Goal: Task Accomplishment & Management: Use online tool/utility

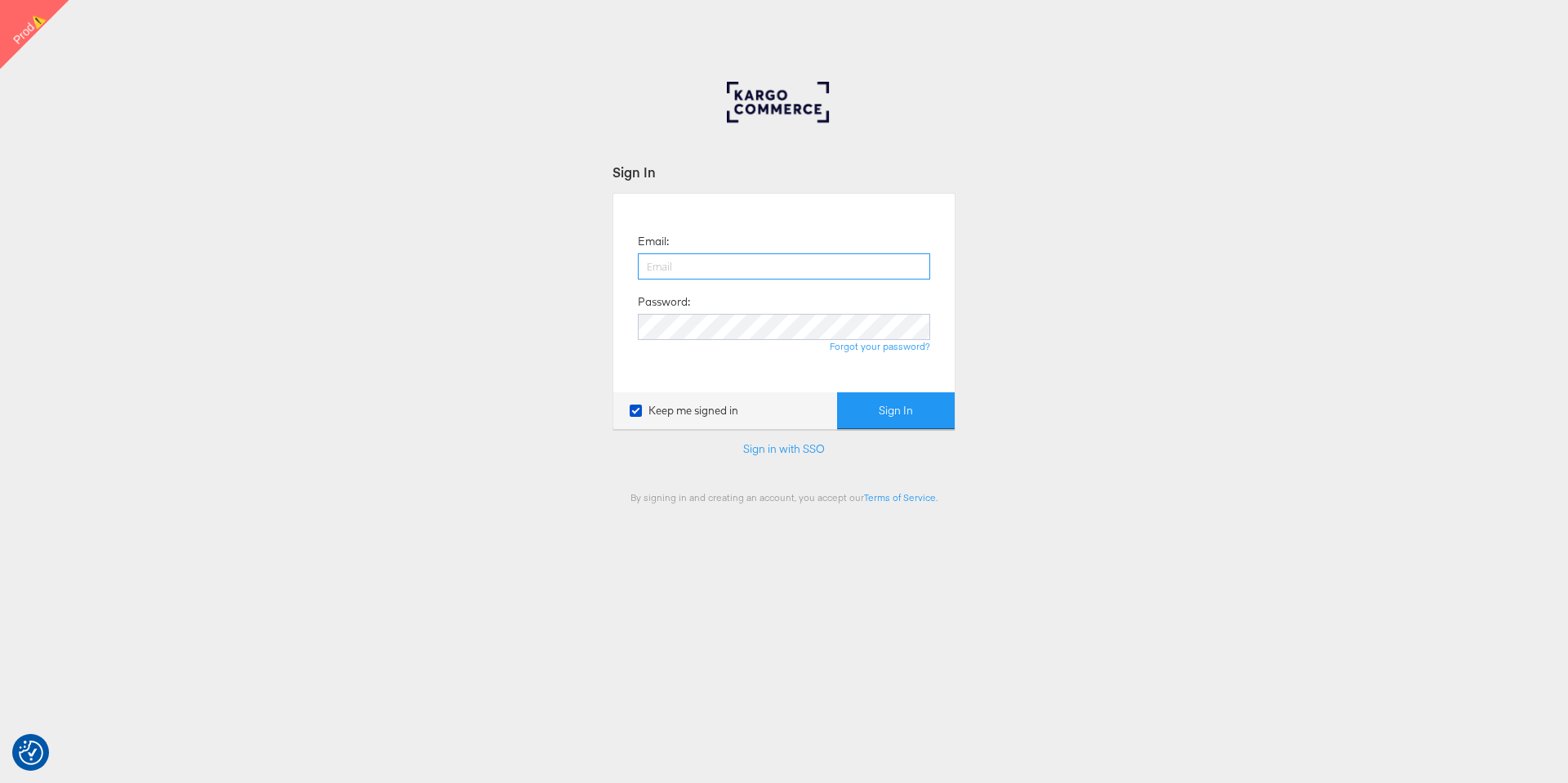
type input "francisca.masombo@kargo.com"
click at [909, 421] on button "Sign In" at bounding box center [896, 410] width 118 height 37
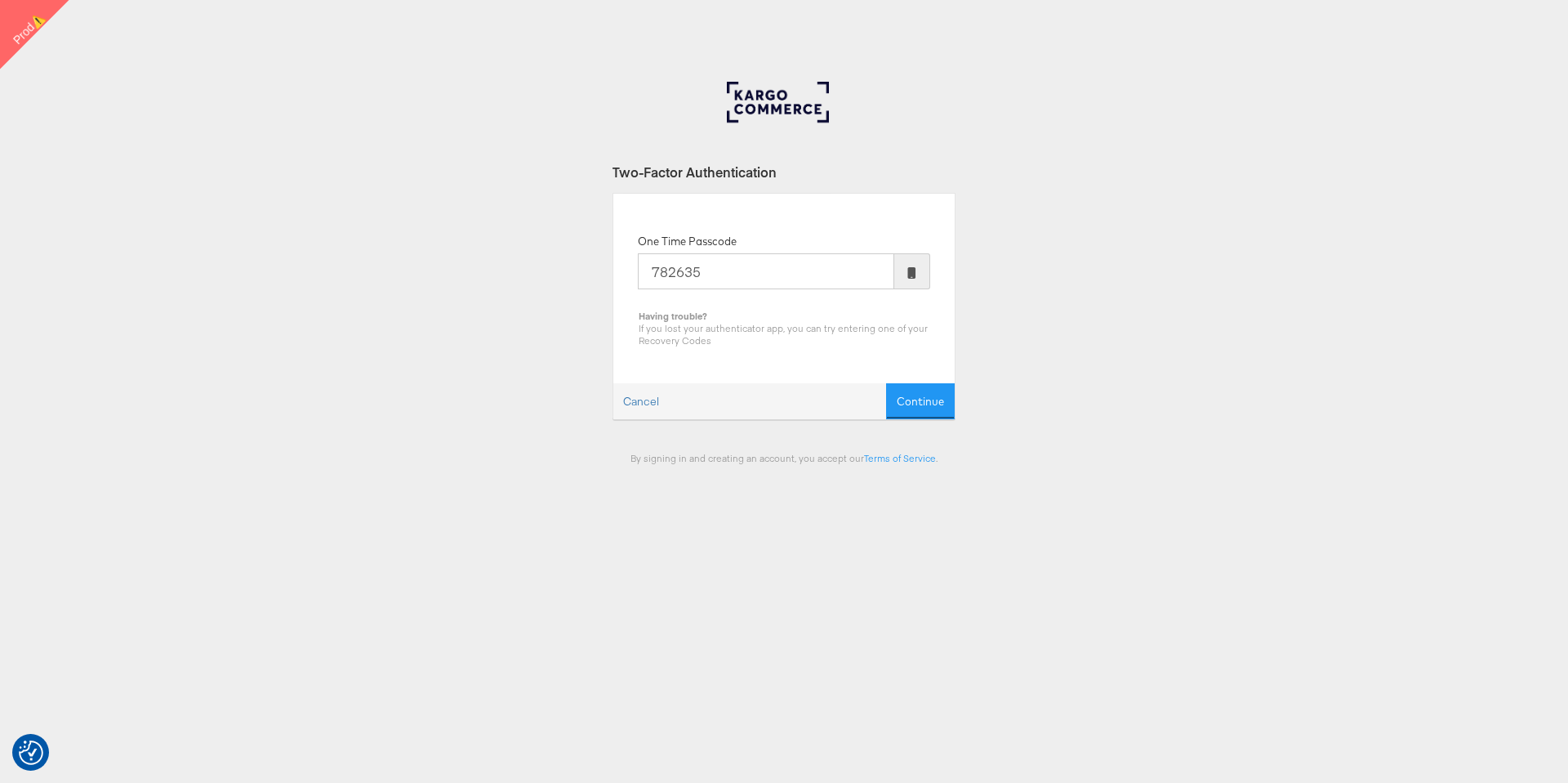
type input "782635"
click at [886, 383] on button "Continue" at bounding box center [920, 401] width 69 height 37
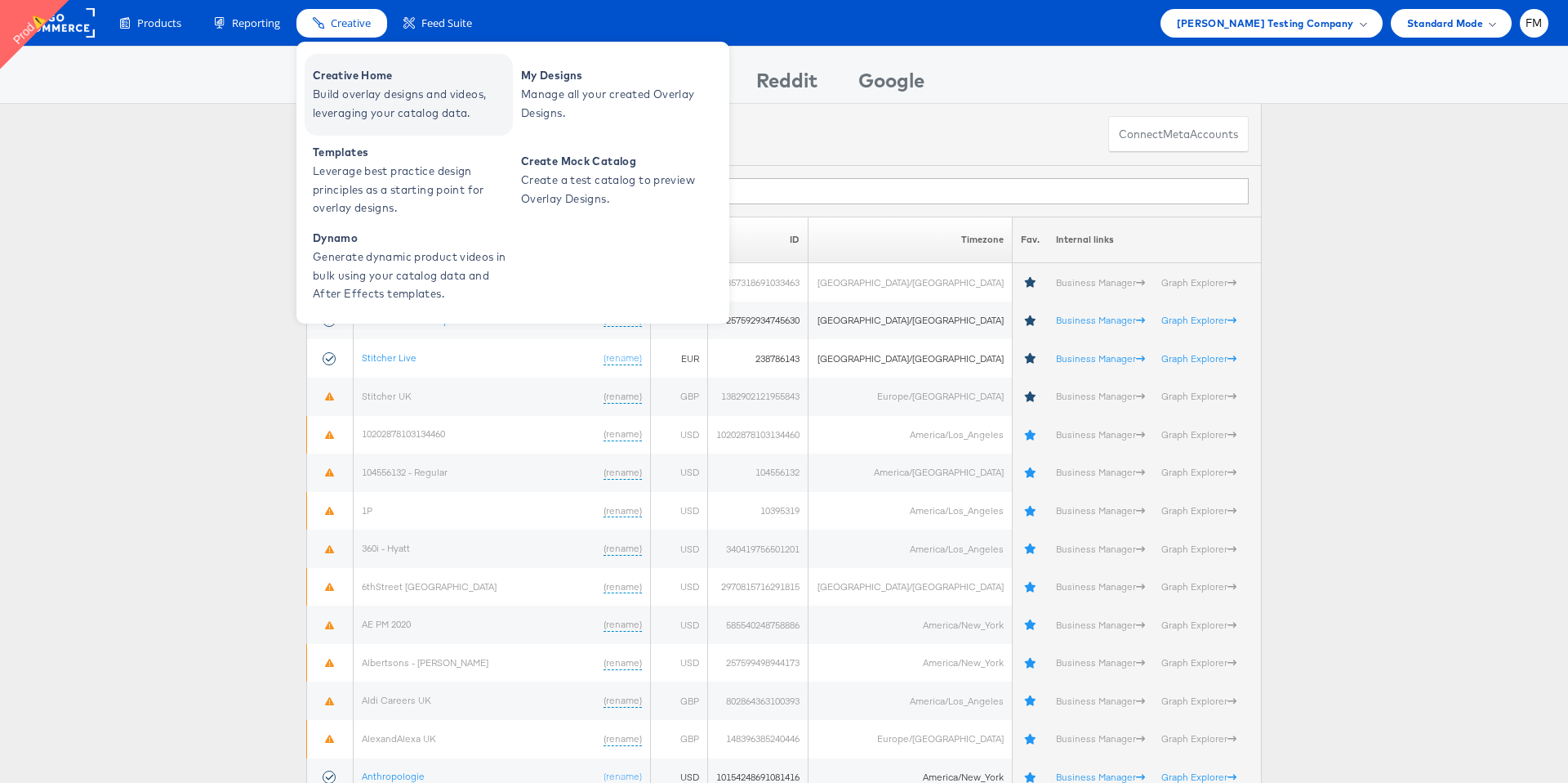
drag, startPoint x: 364, startPoint y: 82, endPoint x: 437, endPoint y: 90, distance: 73.4
click at [437, 90] on span "Build overlay designs and videos, leveraging your catalog data." at bounding box center [411, 104] width 196 height 37
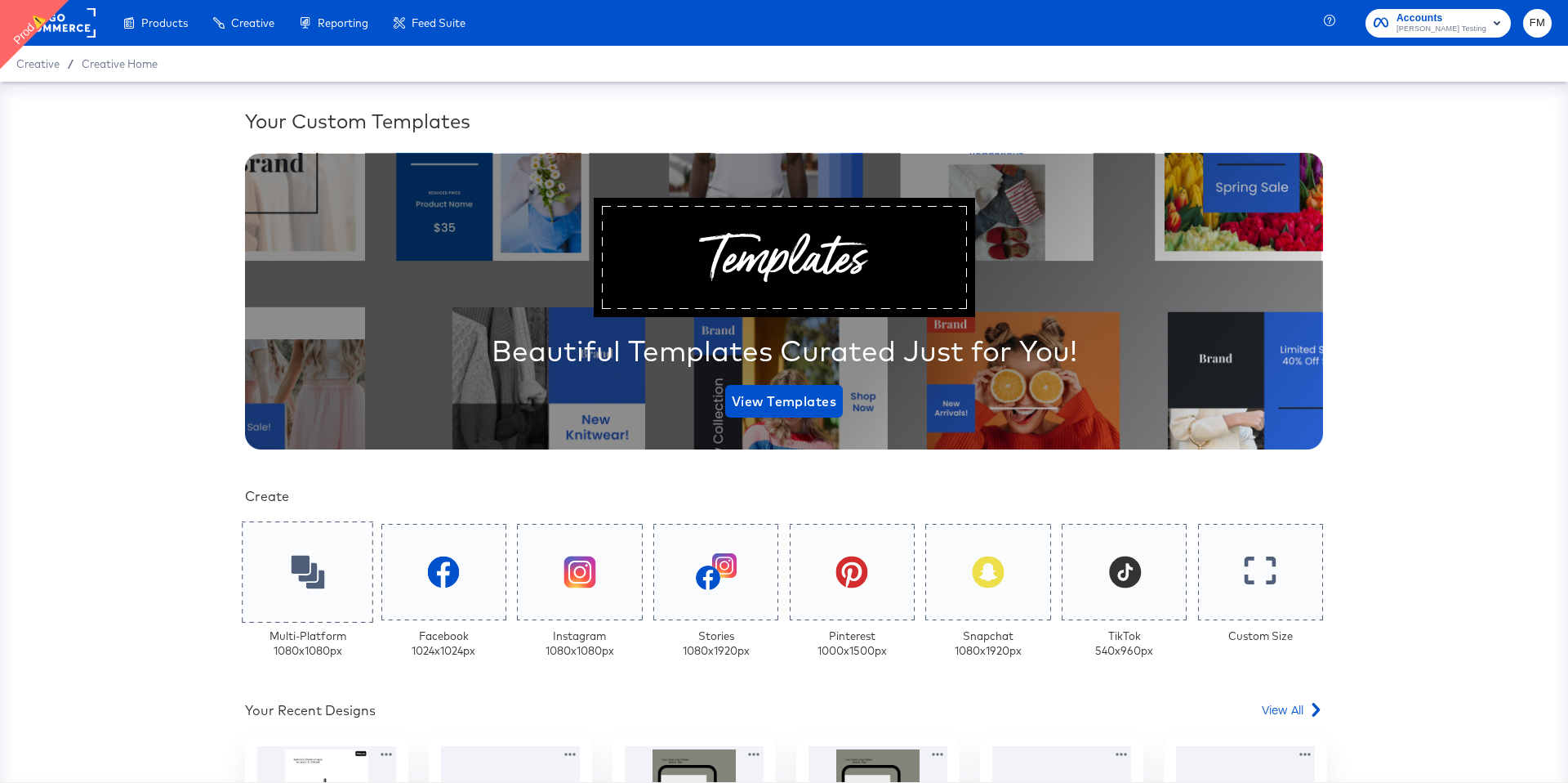
click at [323, 576] on icon at bounding box center [308, 571] width 34 height 34
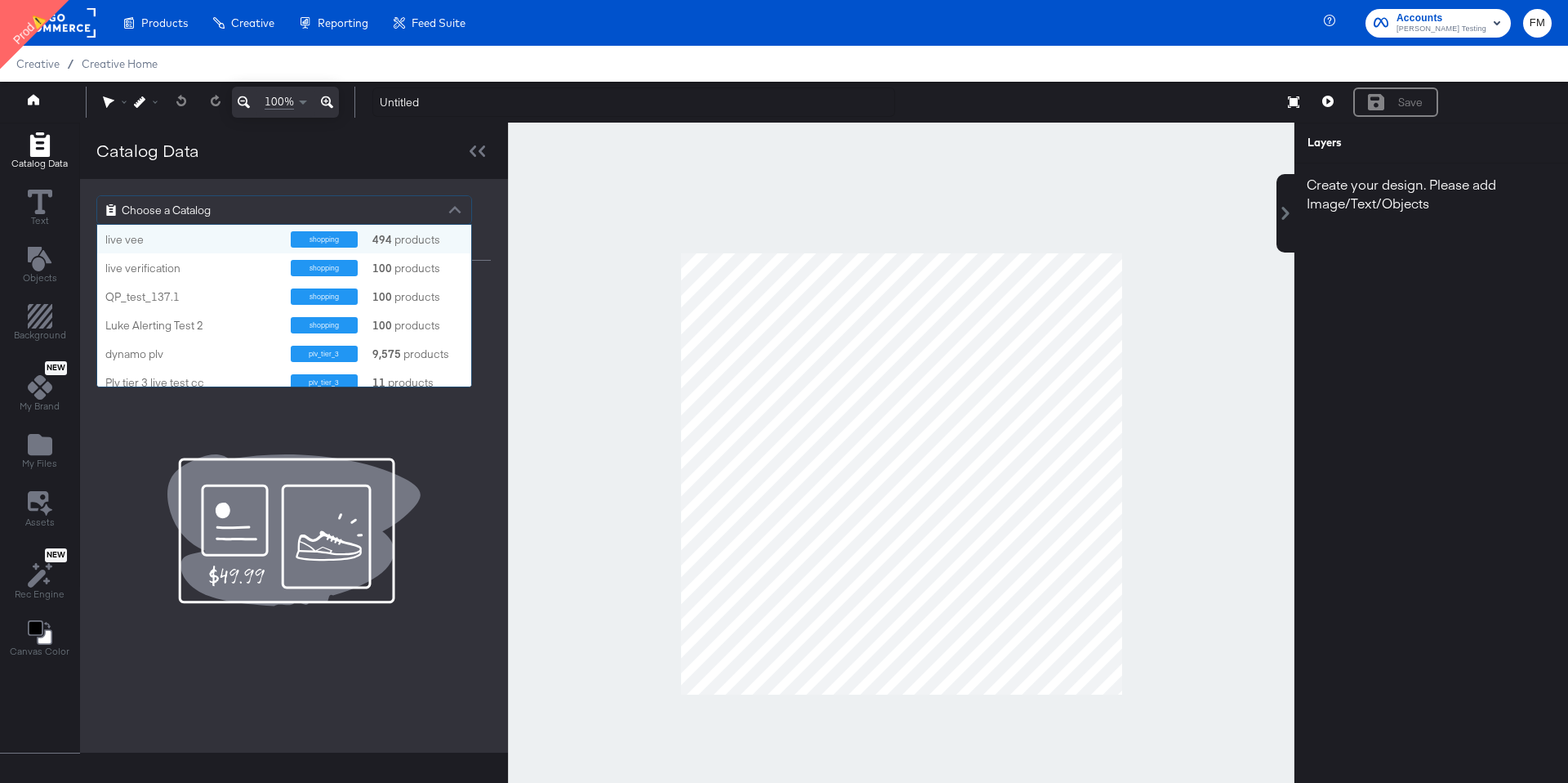
click at [377, 202] on div "Choose a Catalog" at bounding box center [284, 210] width 374 height 28
click at [184, 241] on div "live vee" at bounding box center [192, 239] width 173 height 15
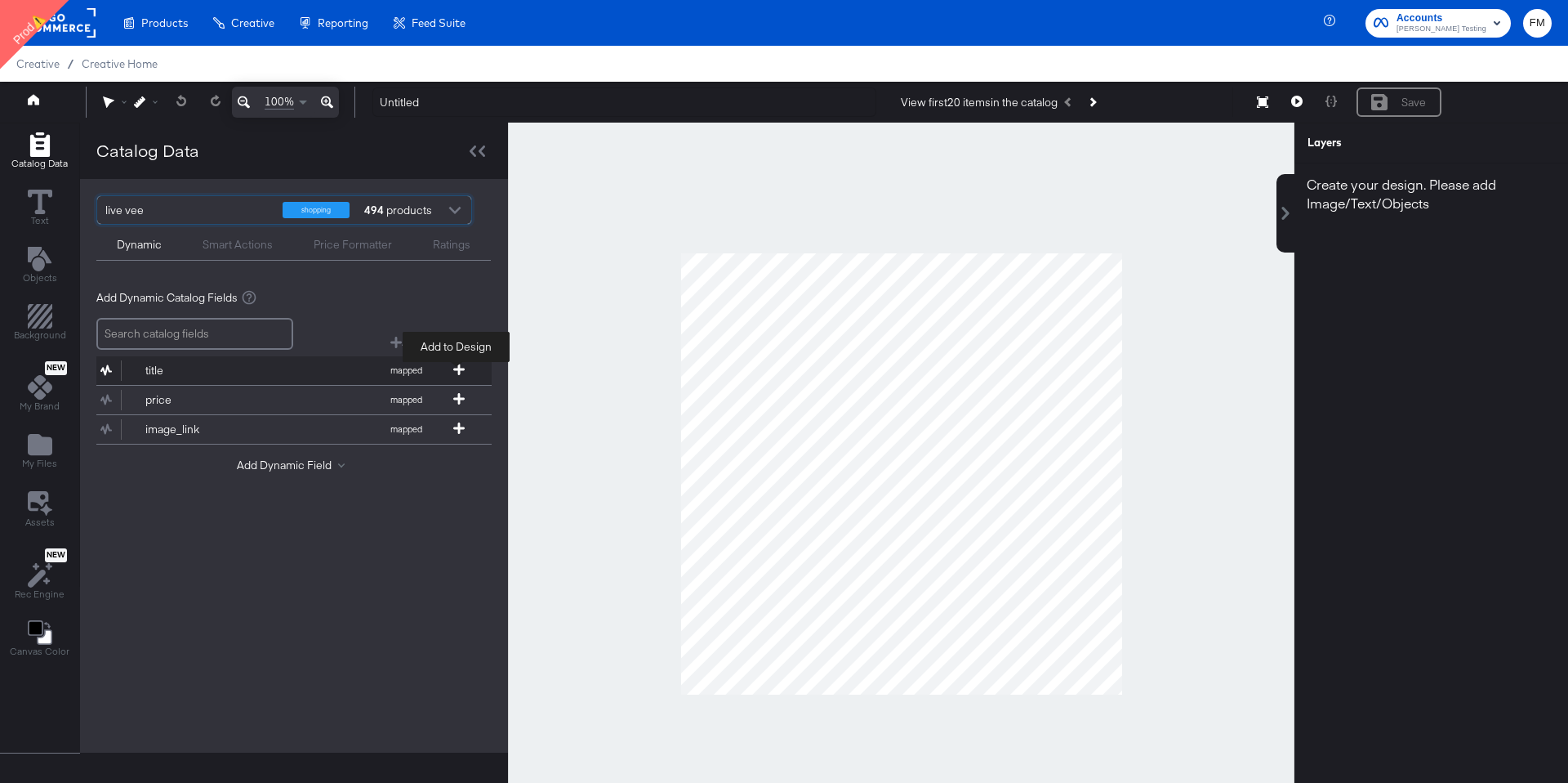
click at [457, 364] on icon at bounding box center [459, 369] width 12 height 12
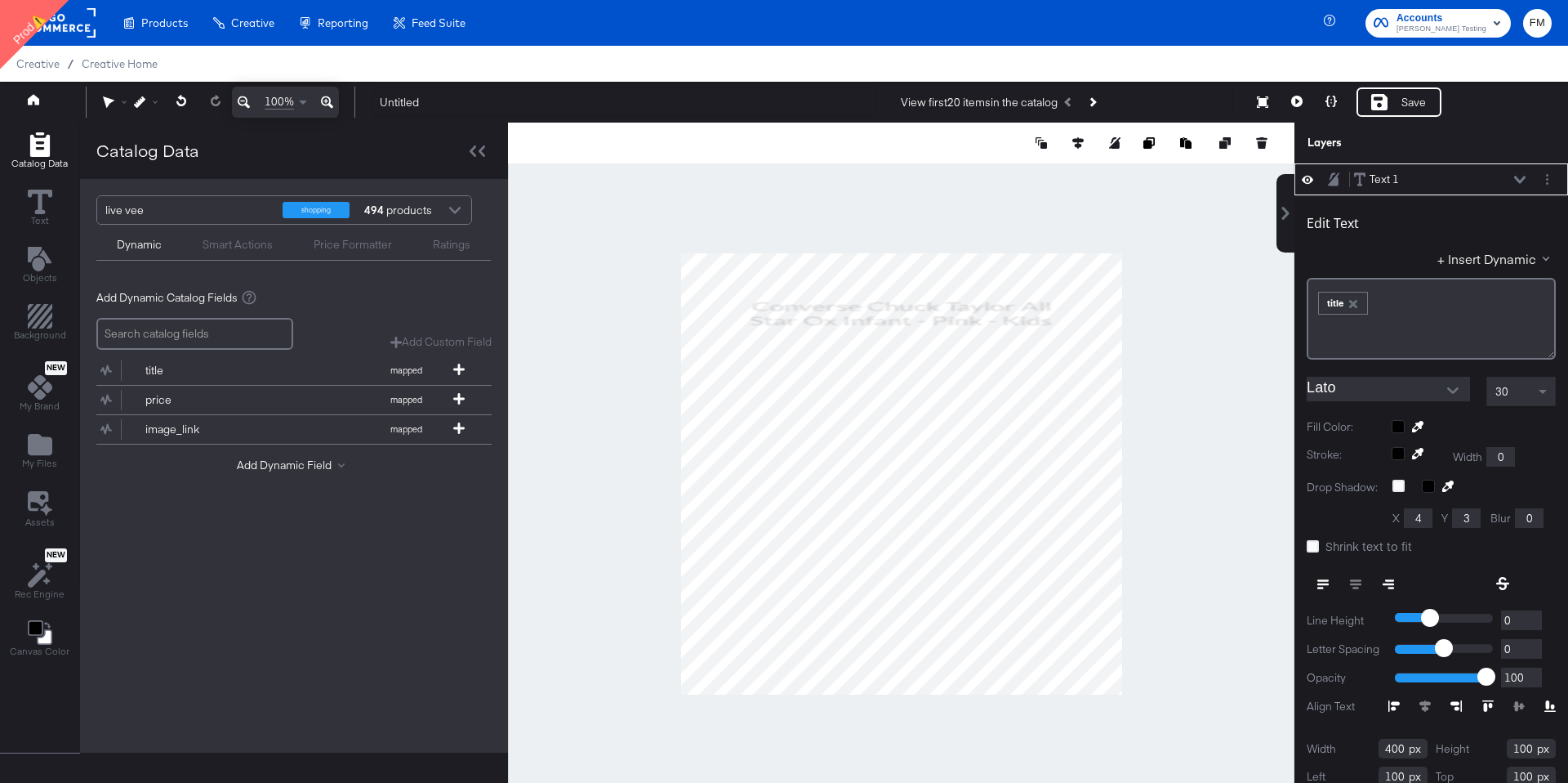
type input "882"
click at [460, 429] on icon at bounding box center [459, 428] width 12 height 12
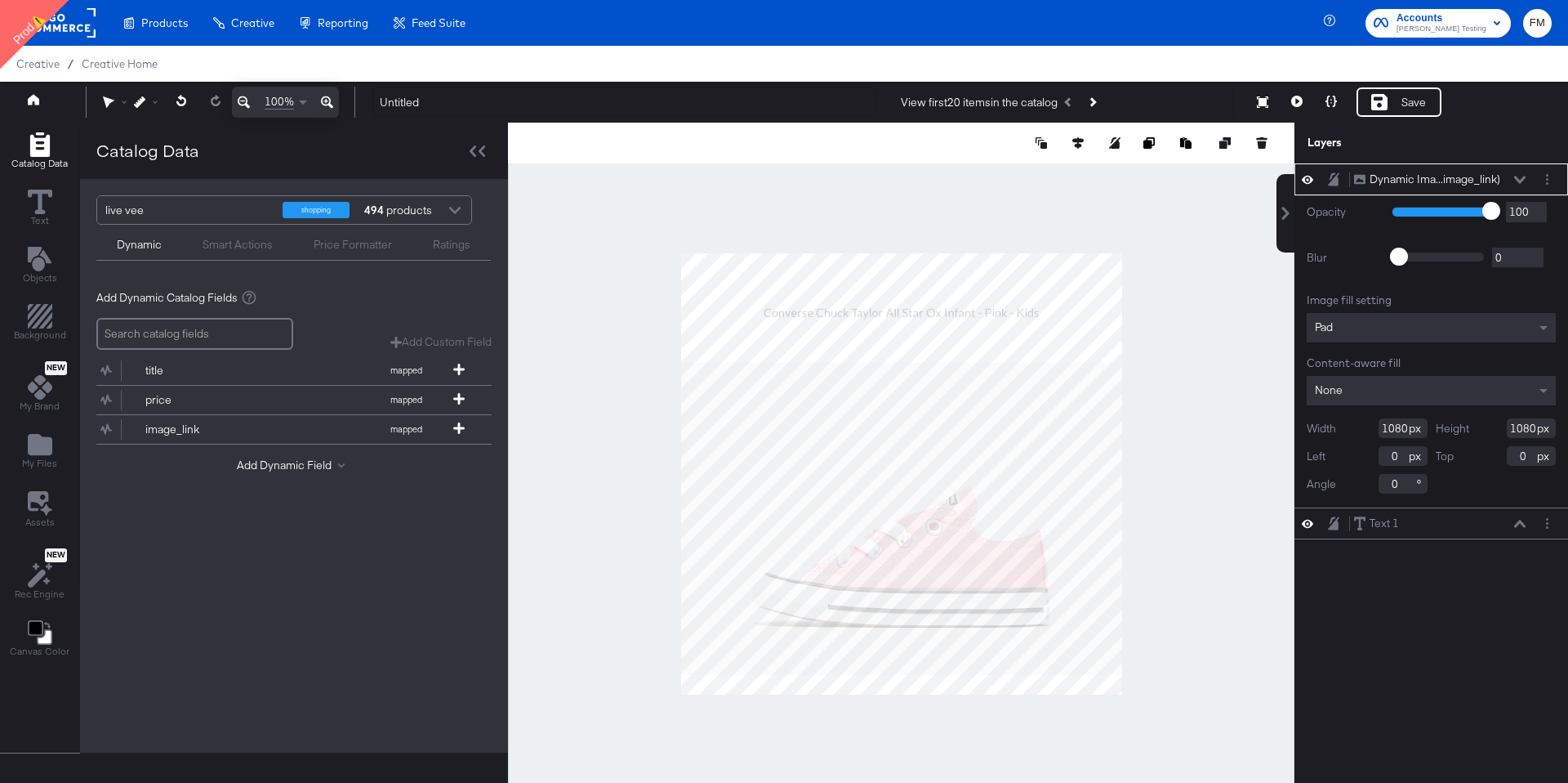
type input "110"
click at [1388, 104] on icon at bounding box center [1379, 102] width 16 height 16
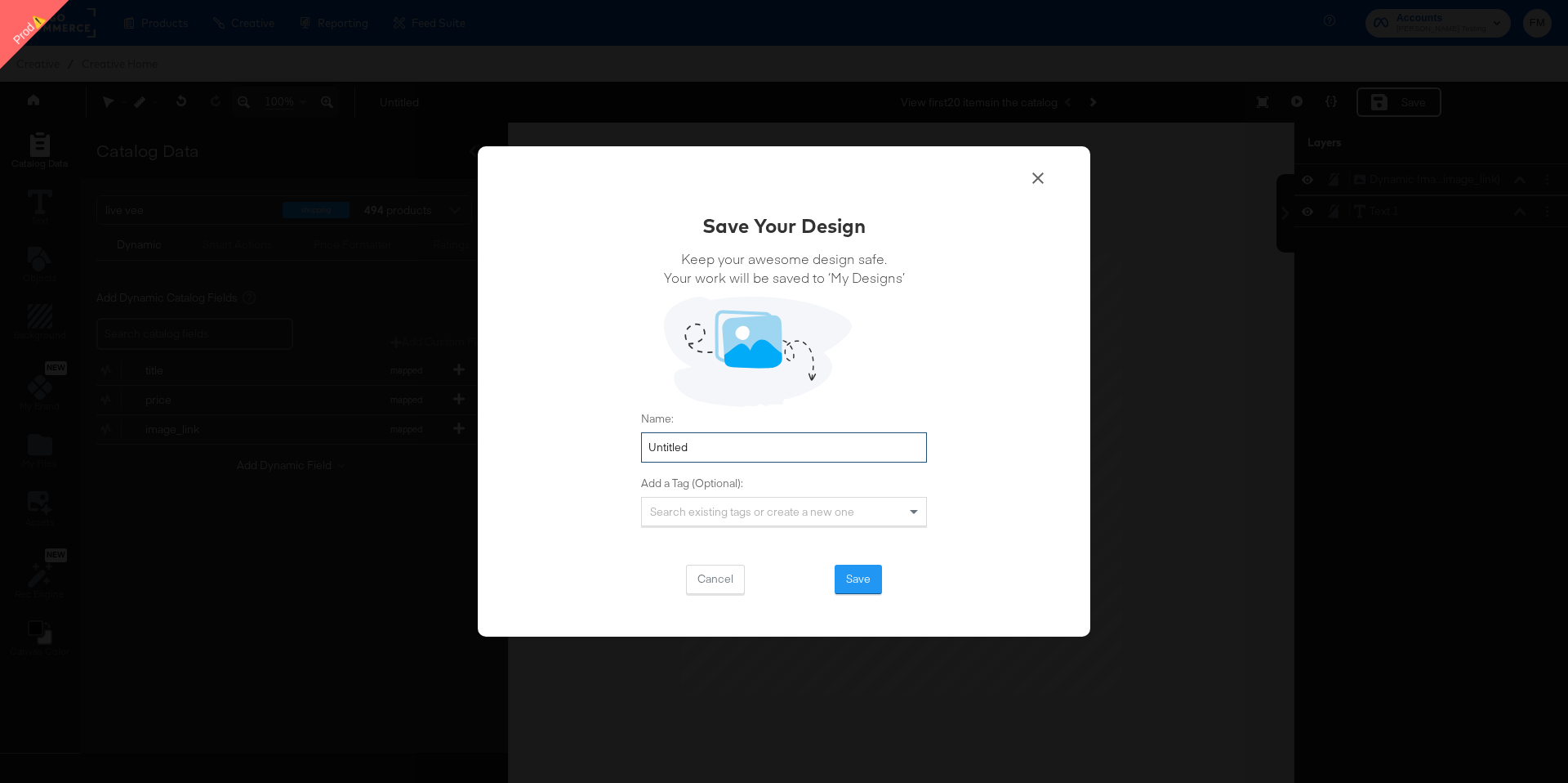
click at [776, 453] on input "Untitled" at bounding box center [784, 447] width 286 height 30
type input "fran"
click at [870, 582] on button "Save" at bounding box center [858, 579] width 47 height 29
